Goal: Task Accomplishment & Management: Use online tool/utility

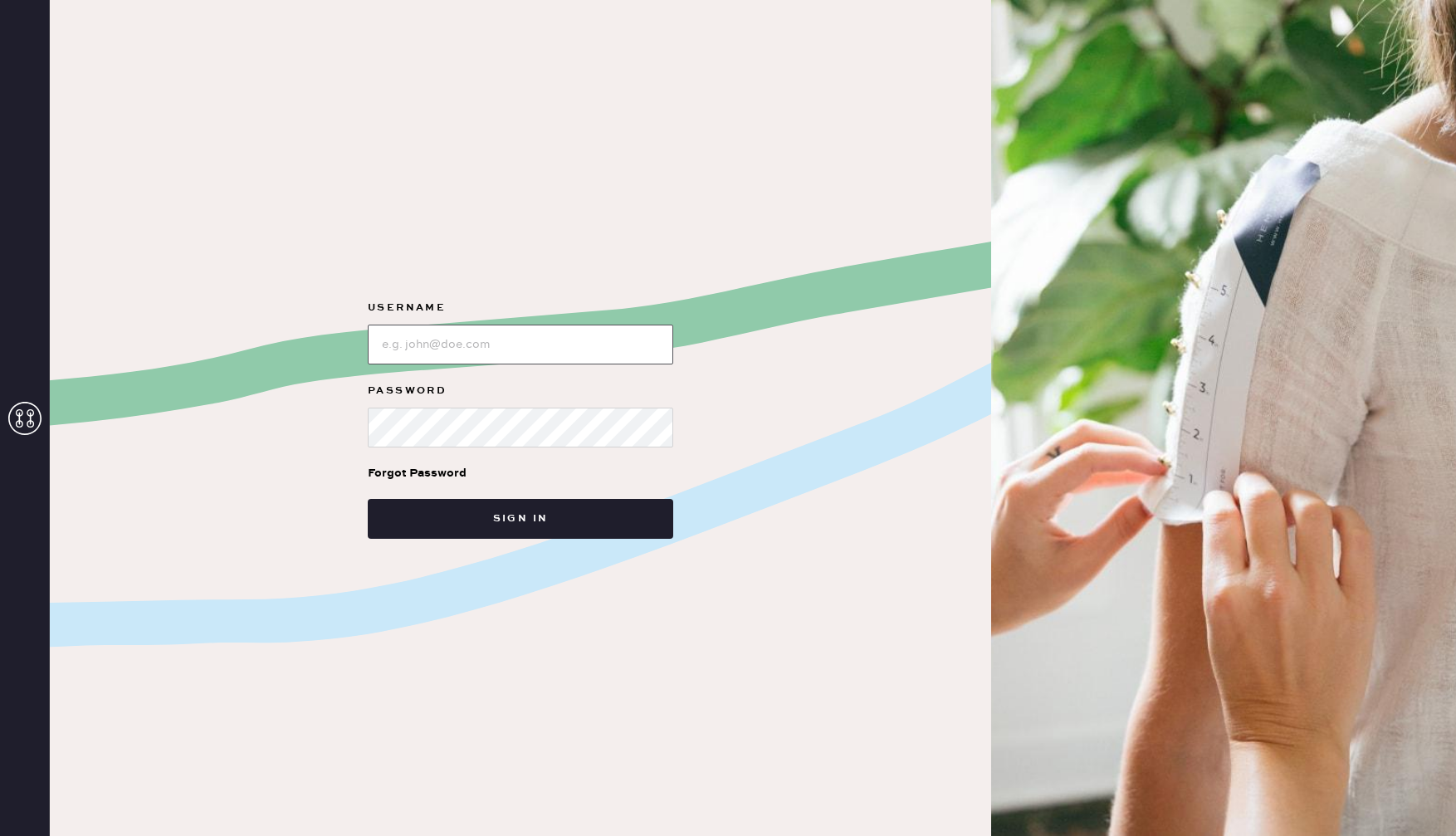
click at [465, 334] on input "loginName" at bounding box center [521, 344] width 305 height 40
type input "reformationbethesdarow"
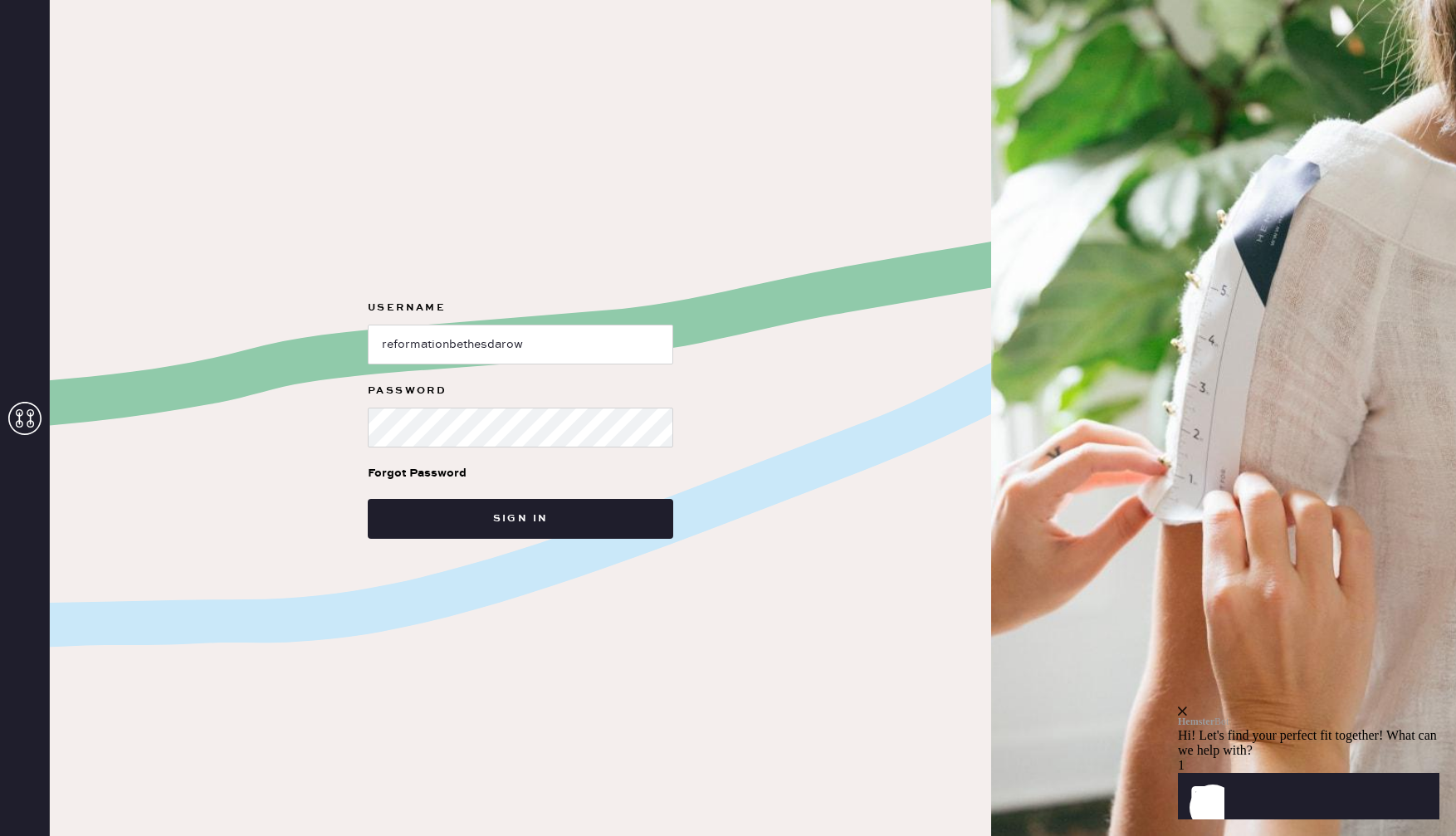
click at [546, 540] on div "Username Password Forgot Password Sign in" at bounding box center [520, 418] width 941 height 836
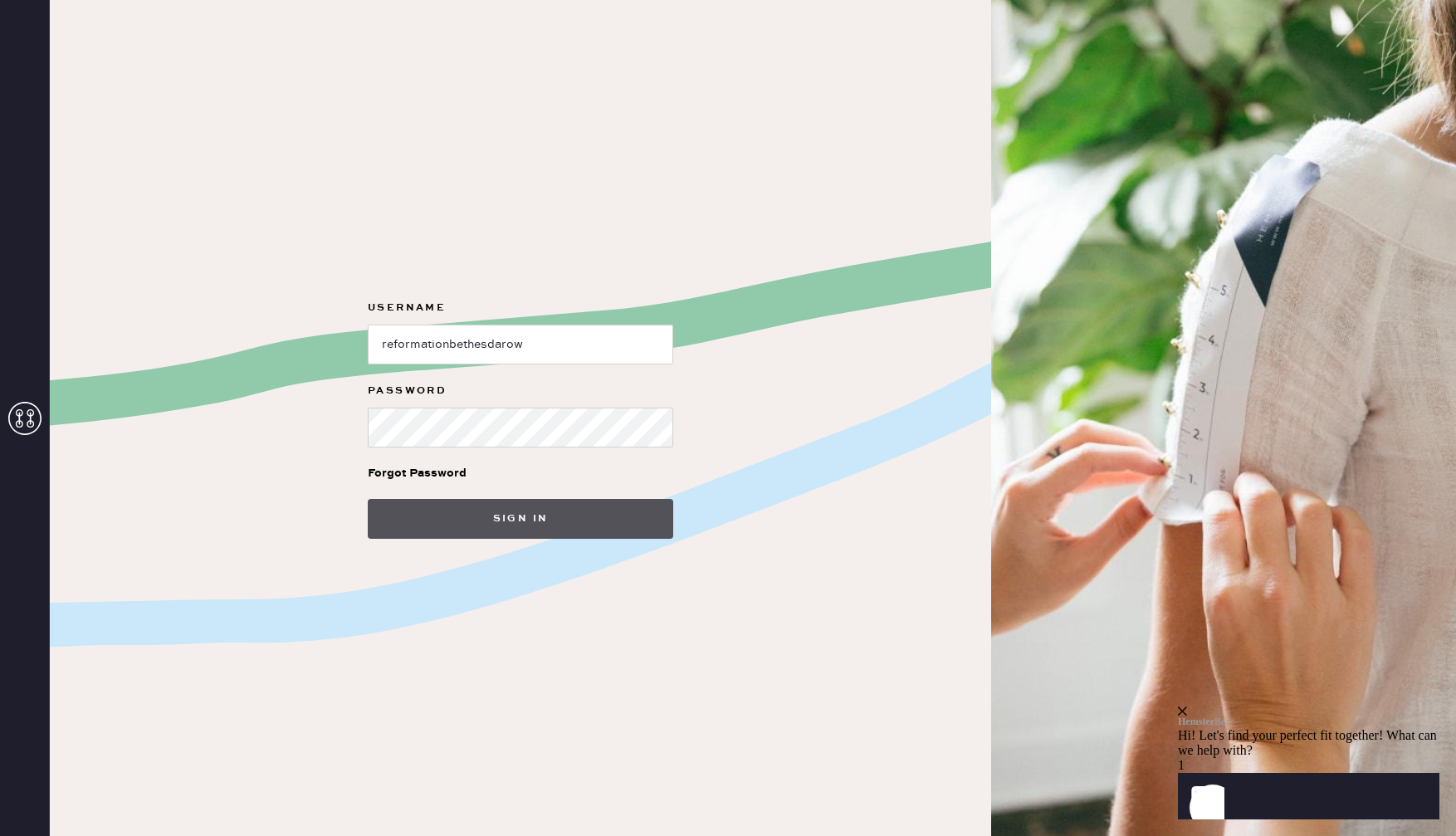
click at [519, 512] on button "Sign in" at bounding box center [521, 519] width 305 height 40
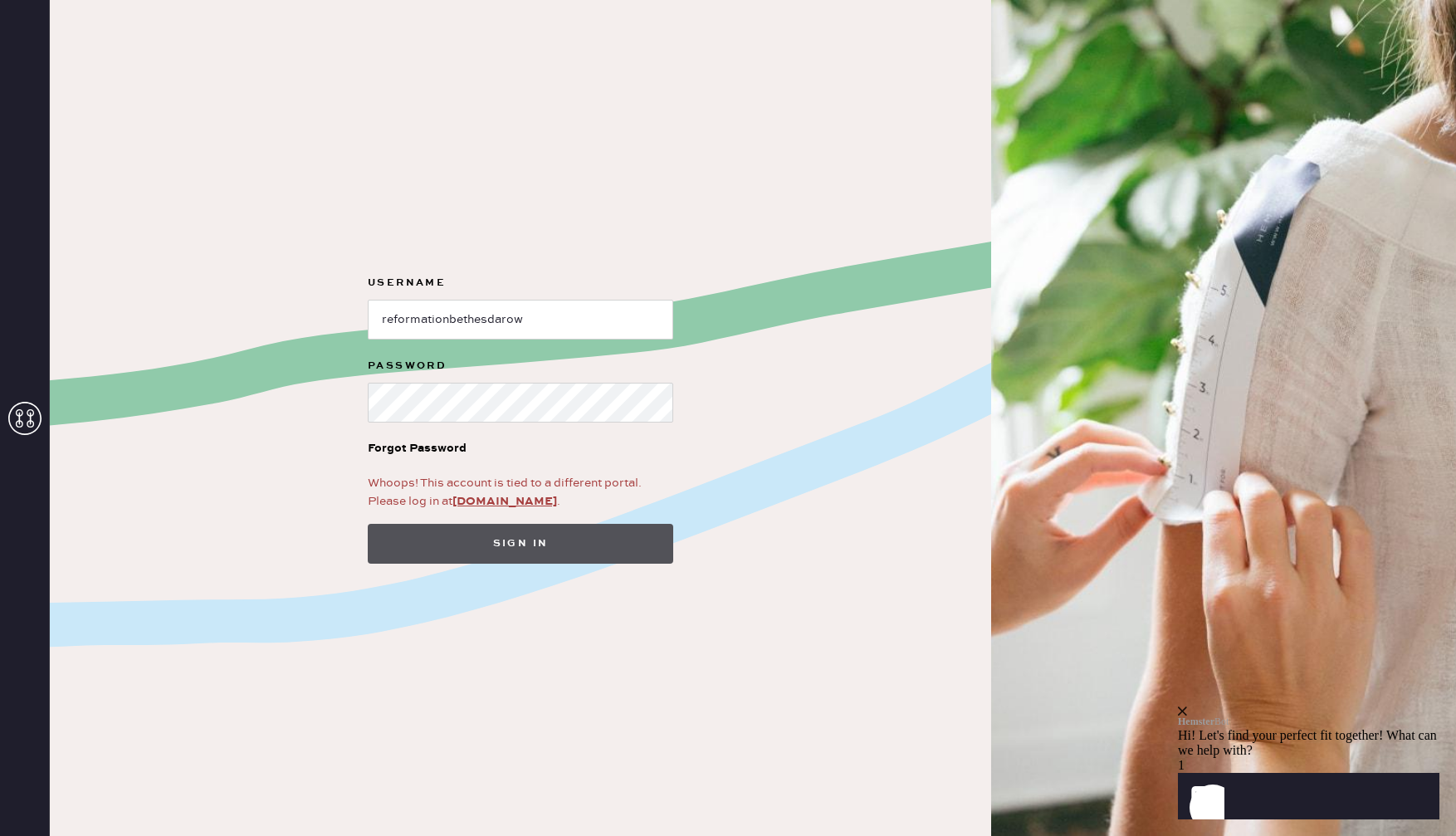
click at [543, 537] on button "Sign in" at bounding box center [521, 543] width 305 height 40
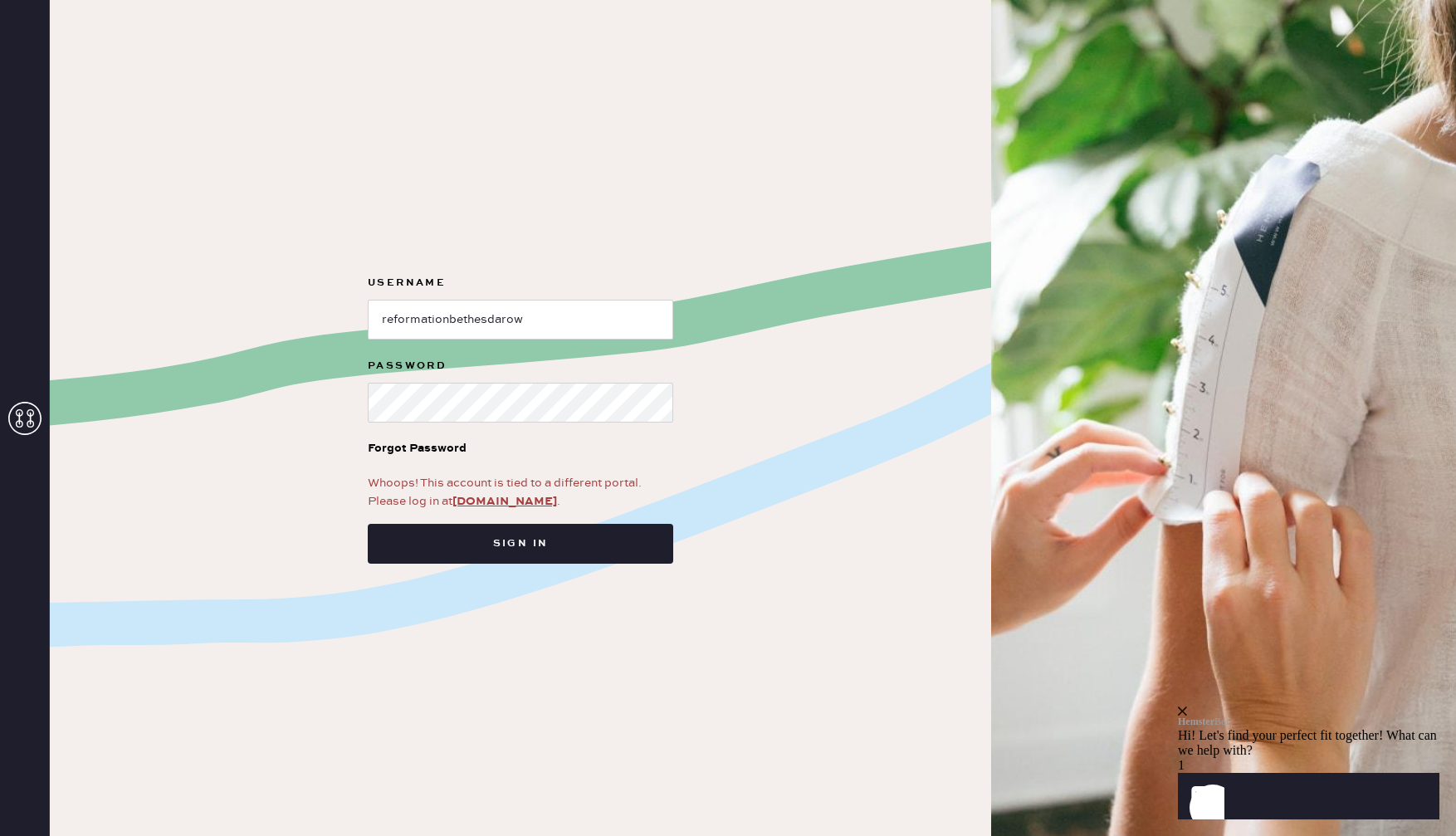
click at [25, 415] on icon at bounding box center [24, 418] width 33 height 33
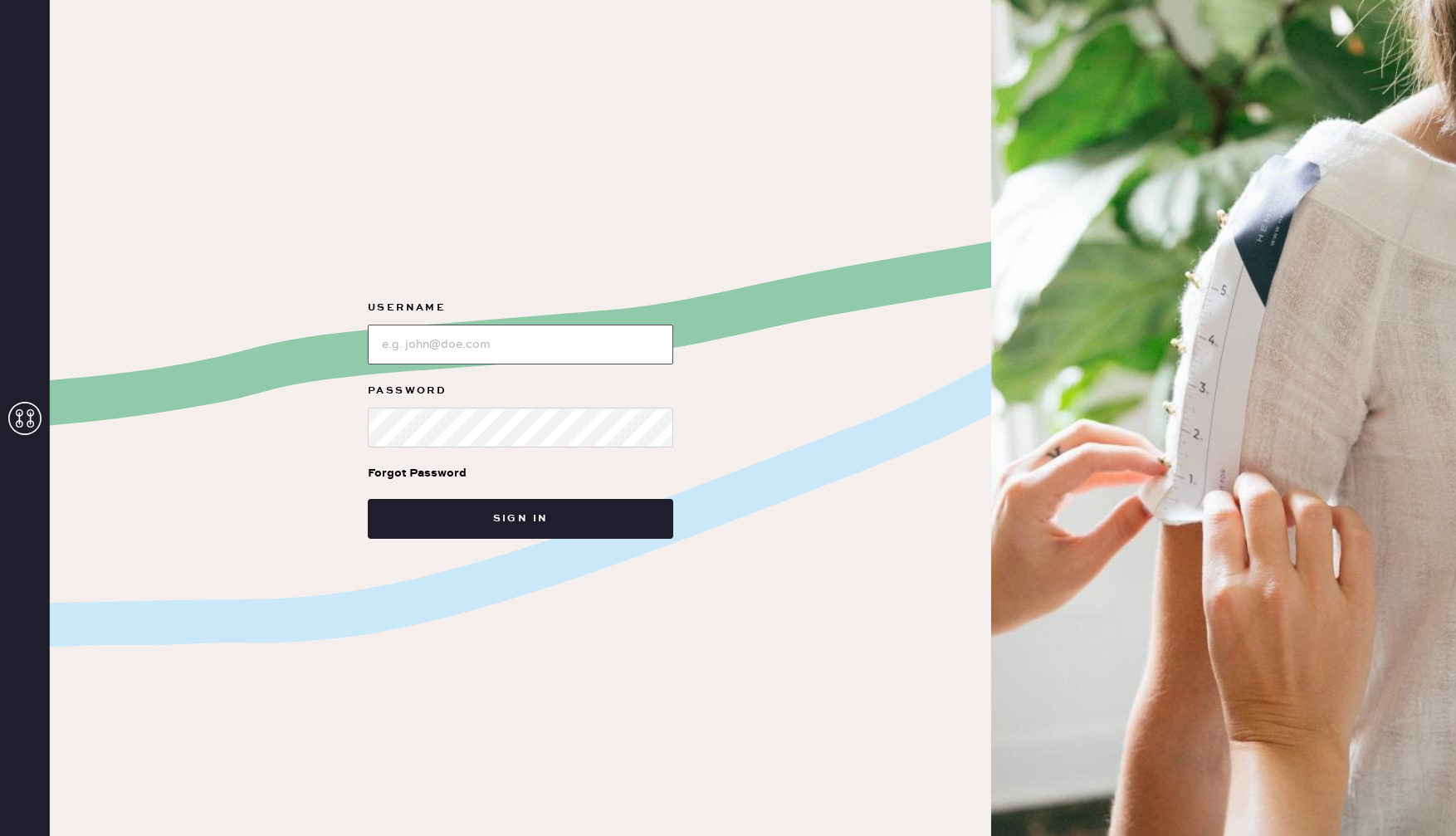
type input "reformationbethesdarow"
click at [9, 417] on icon at bounding box center [24, 418] width 33 height 33
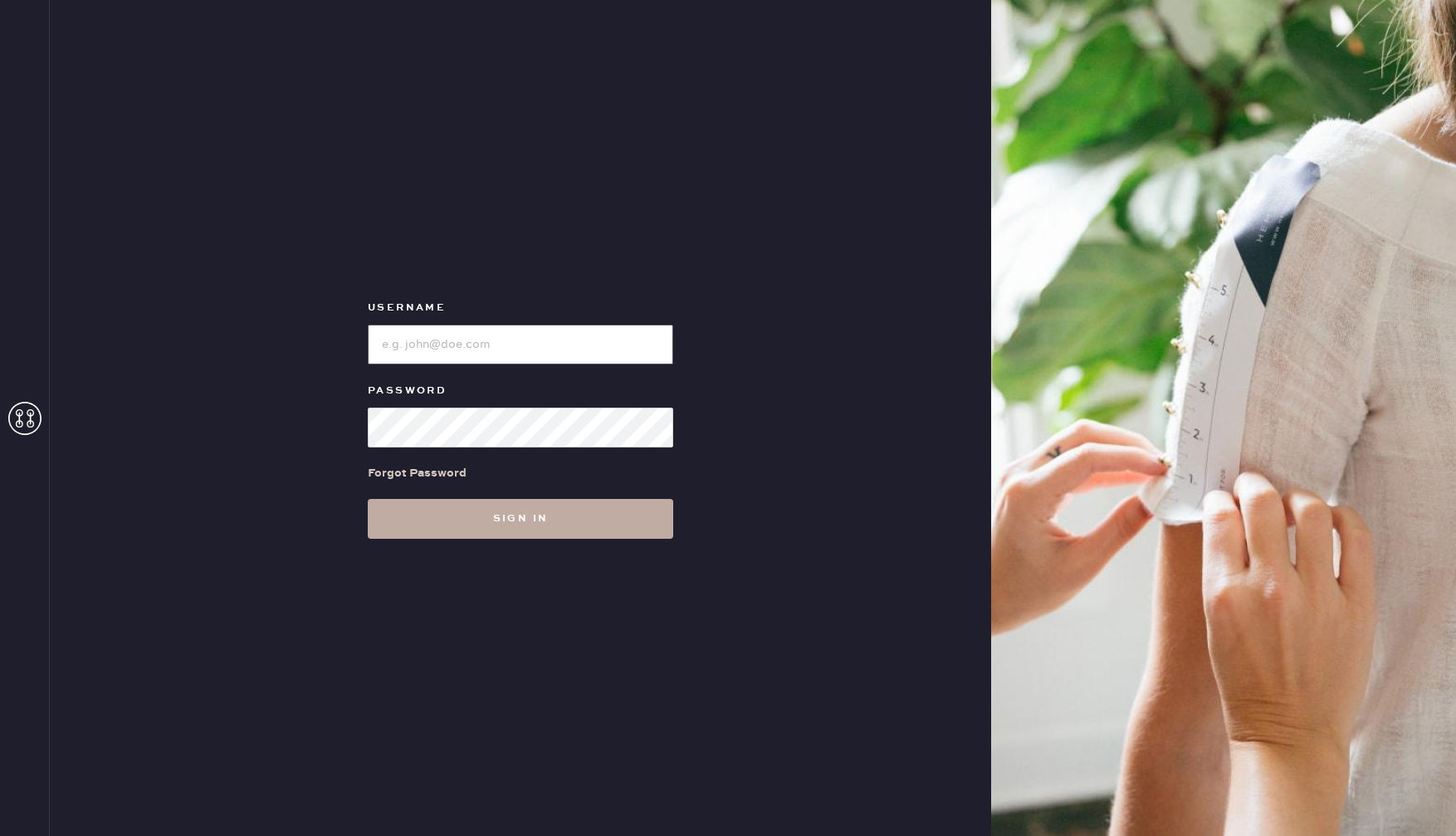
type input "reformationbethesdarow"
click at [501, 533] on button "Sign in" at bounding box center [521, 519] width 305 height 40
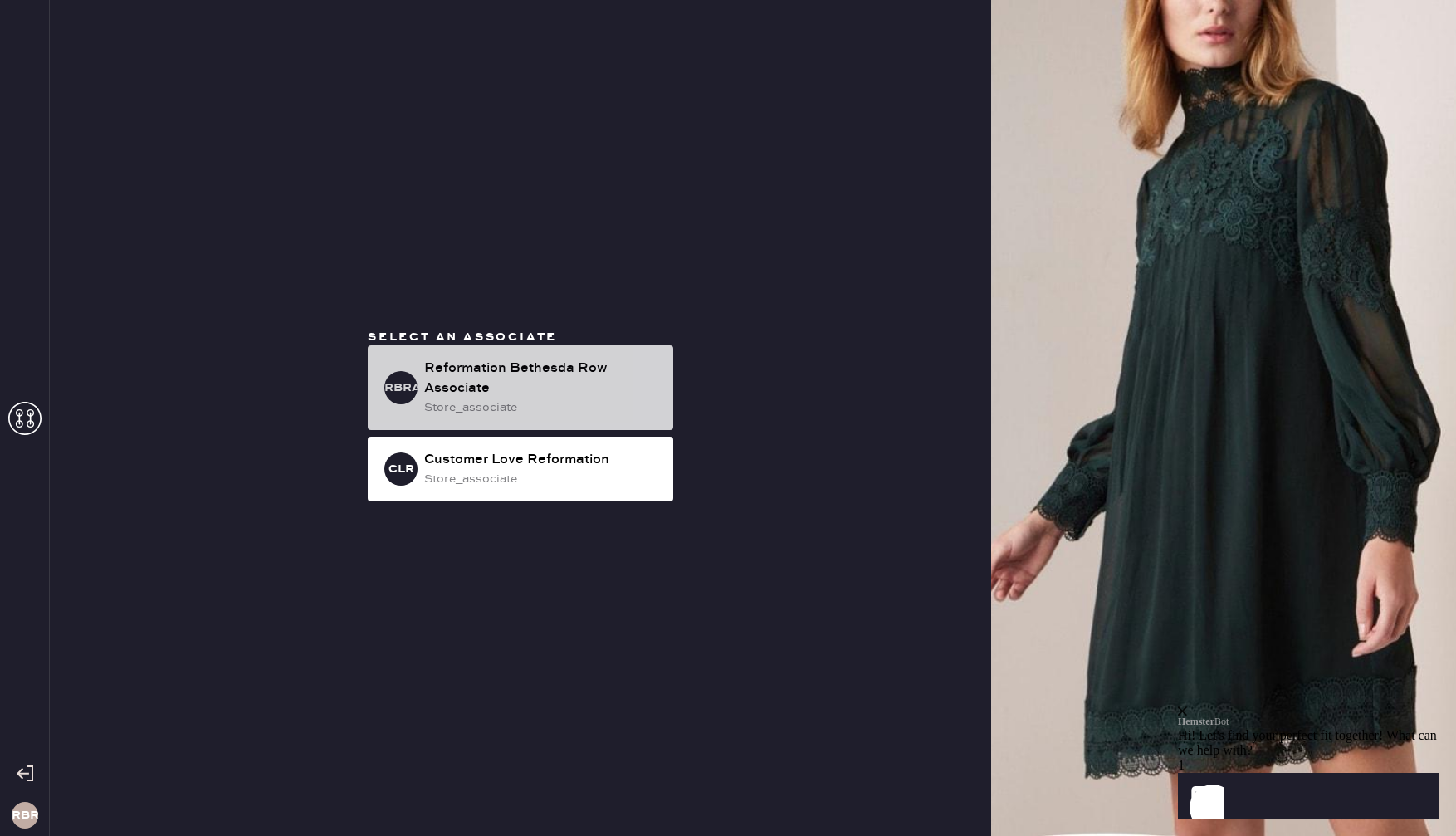
click at [520, 406] on div "store_associate" at bounding box center [542, 408] width 236 height 18
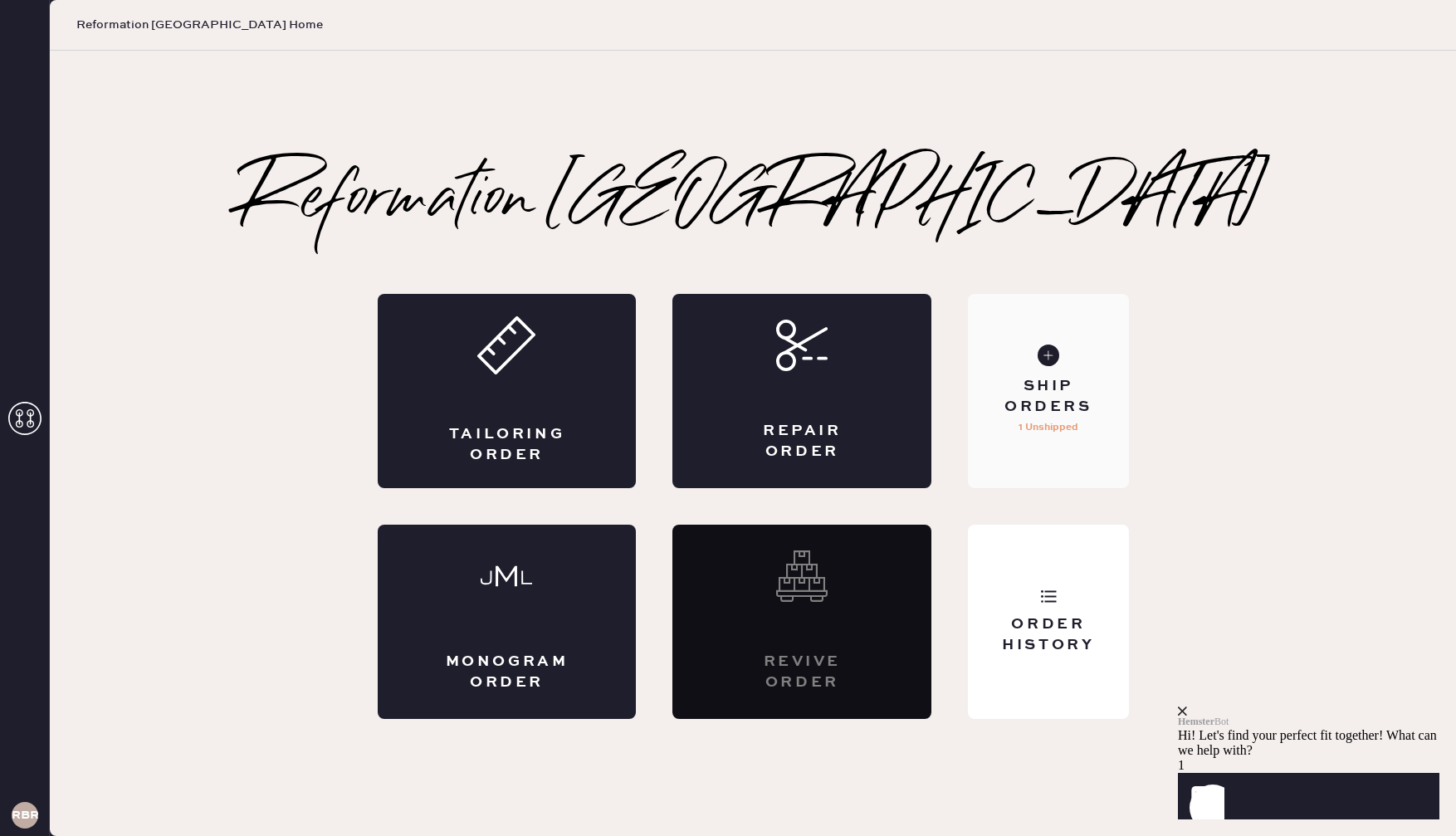
click at [1048, 387] on div "Ship Orders" at bounding box center [1048, 397] width 134 height 41
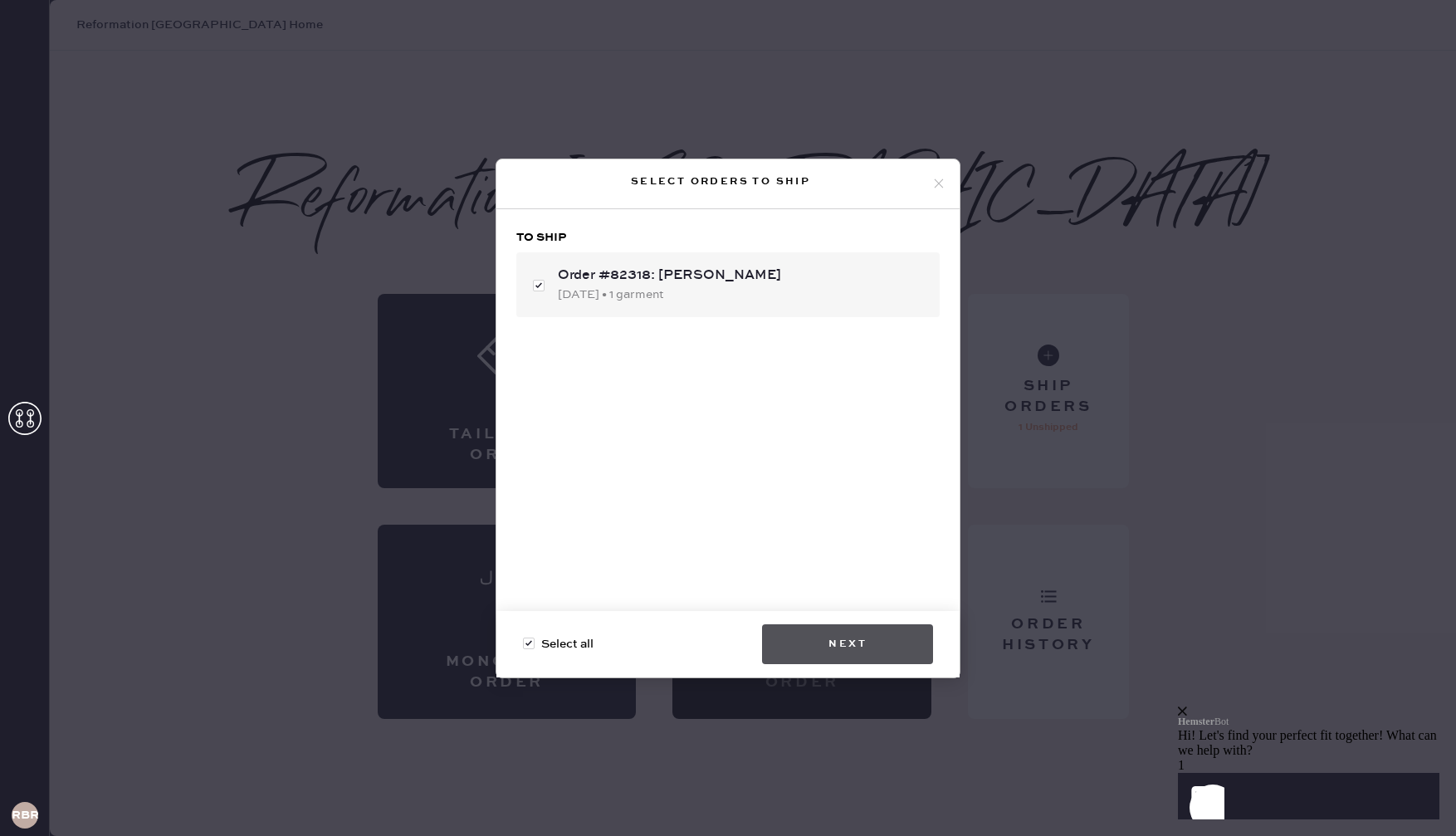
click at [841, 645] on button "Next" at bounding box center [848, 644] width 171 height 40
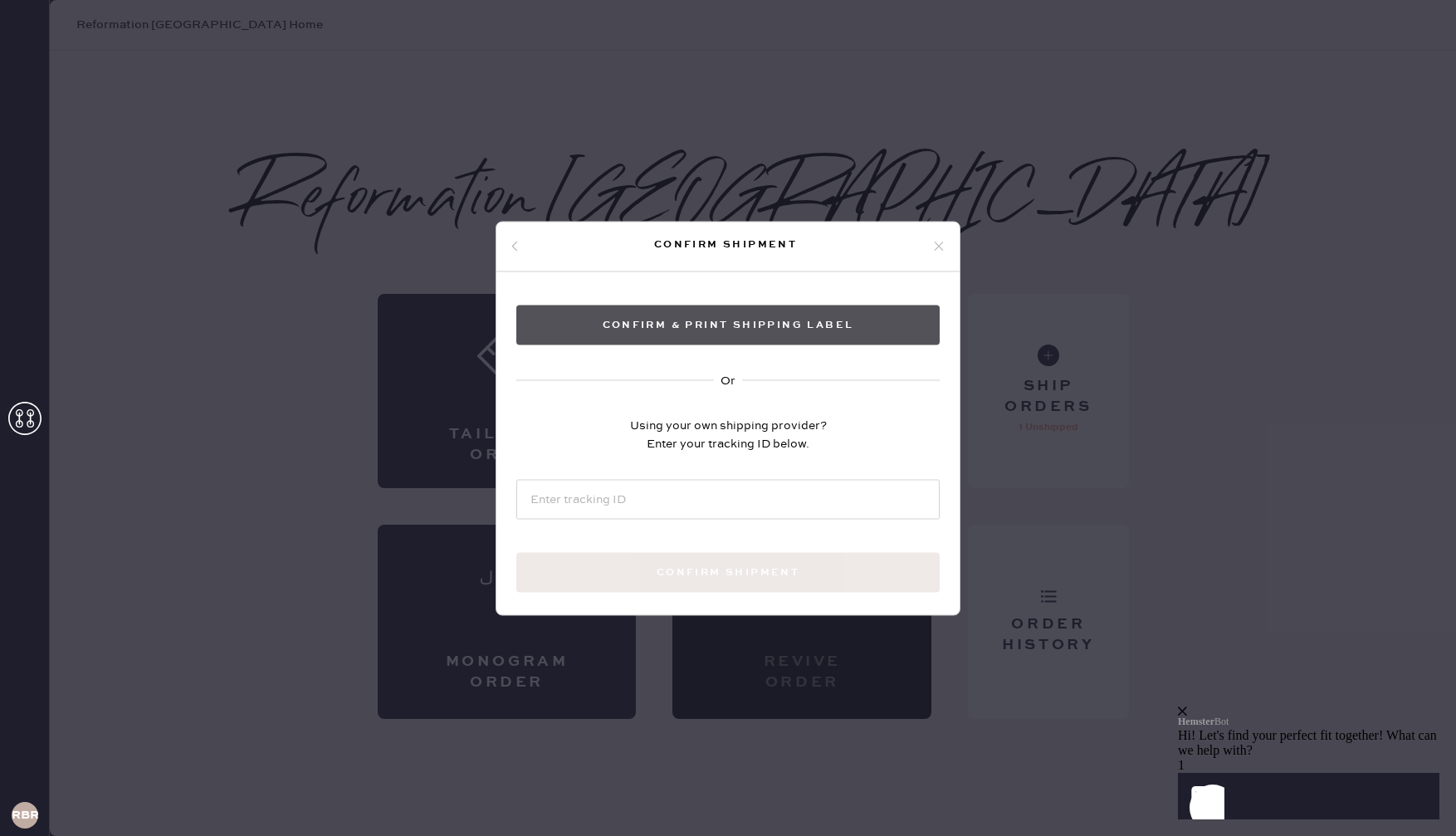
click at [693, 327] on button "Confirm & Print shipping label" at bounding box center [728, 324] width 423 height 40
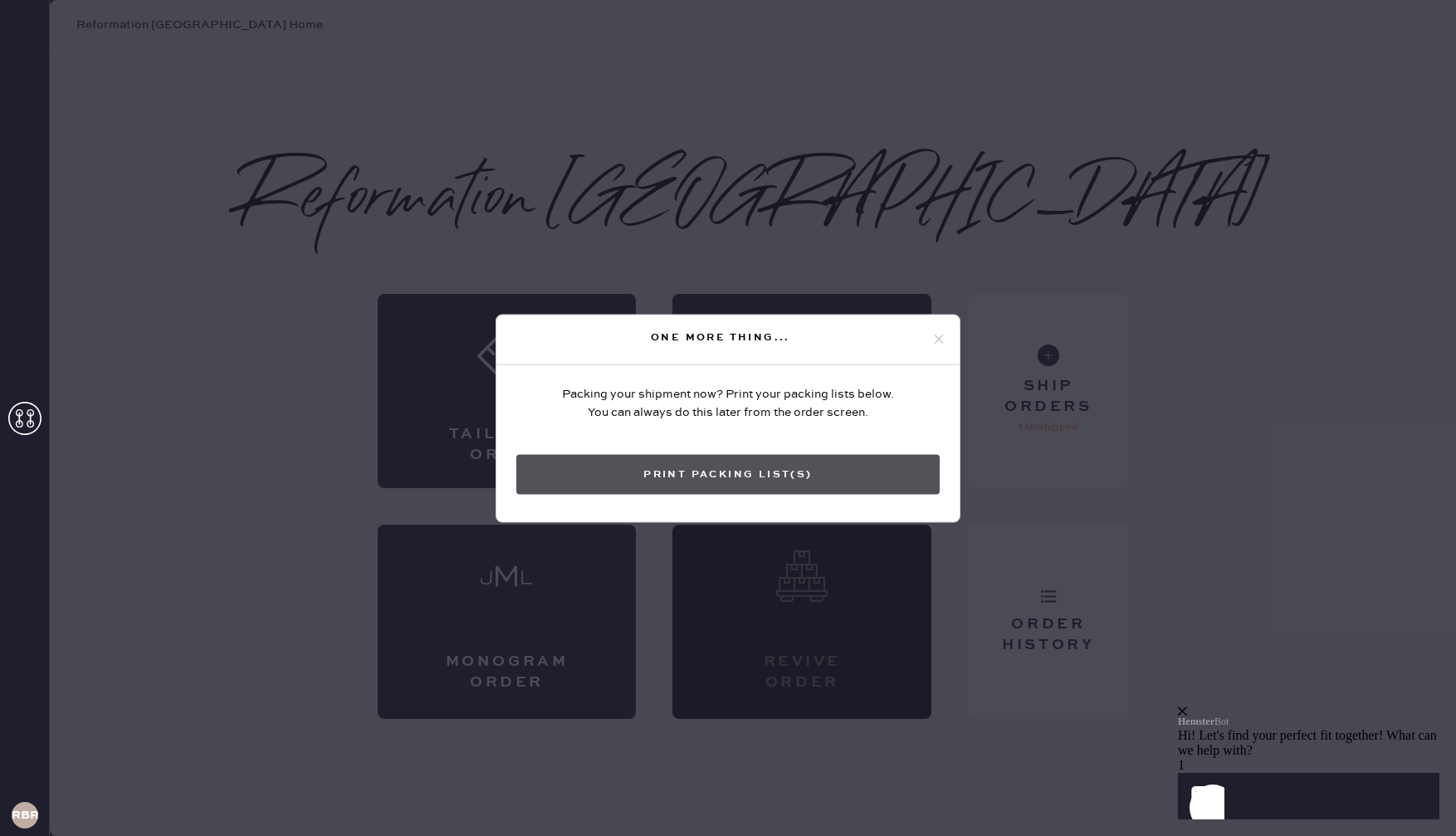
click at [734, 478] on button "Print Packing List(s)" at bounding box center [728, 474] width 423 height 40
